Goal: Contribute content: Add original content to the website for others to see

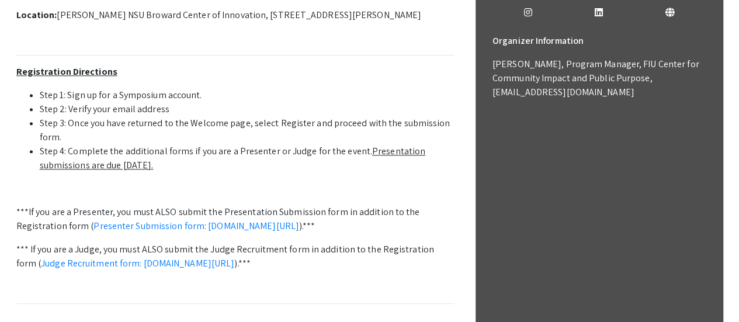
scroll to position [447, 0]
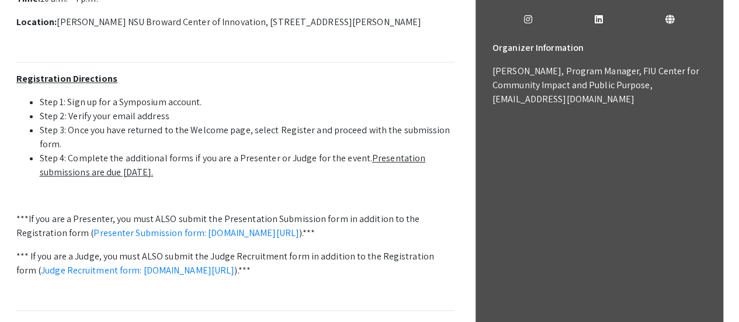
click at [383, 160] on u "Presentation submissions are due October 8th." at bounding box center [233, 165] width 386 height 26
click at [227, 236] on link "Presenter Submission form: [DOMAIN_NAME][URL]" at bounding box center [197, 233] width 206 height 12
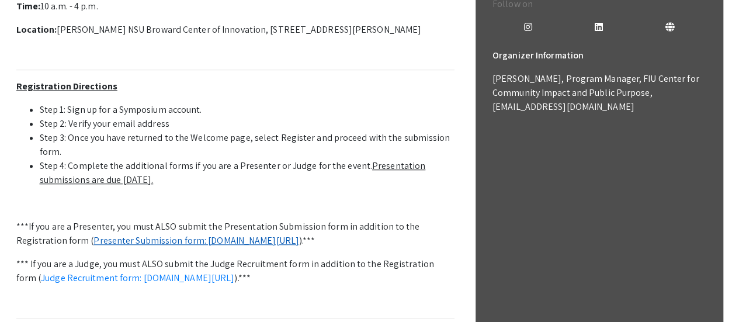
click at [234, 245] on link "Presenter Submission form: [DOMAIN_NAME][URL]" at bounding box center [197, 240] width 206 height 12
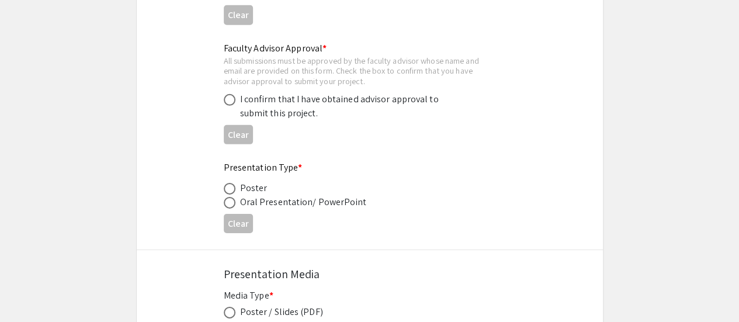
scroll to position [1856, 0]
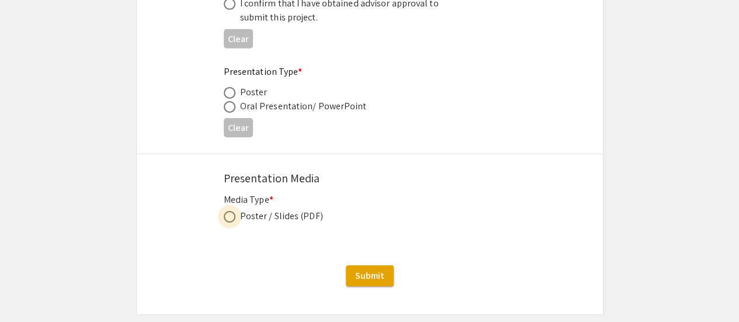
click at [232, 218] on span at bounding box center [230, 217] width 12 height 12
click at [232, 218] on input "radio" at bounding box center [230, 217] width 12 height 12
radio input "true"
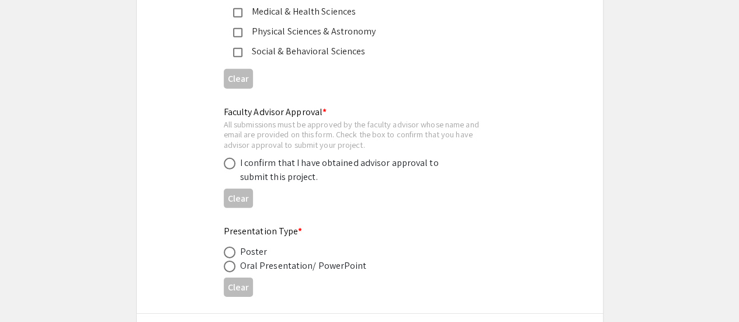
scroll to position [1694, 0]
